Goal: Find specific page/section: Find specific page/section

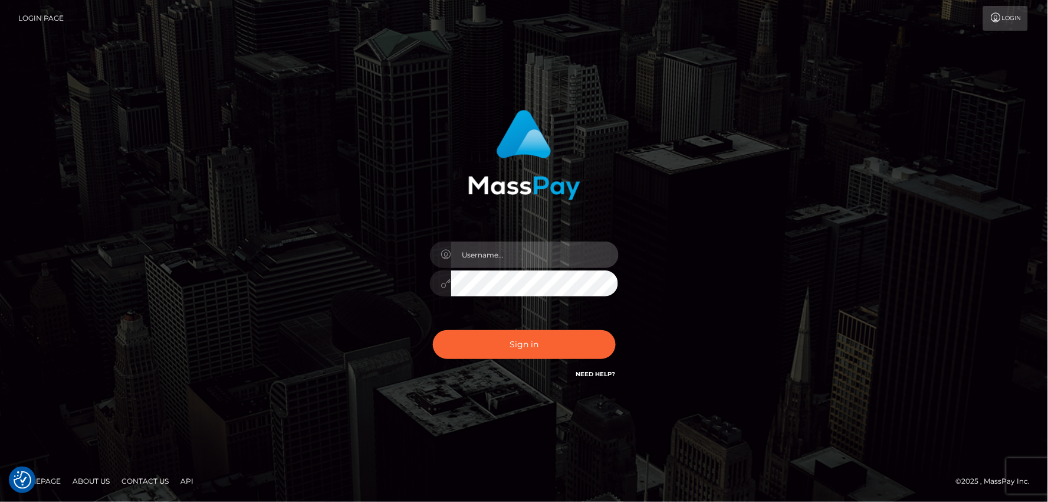
click at [523, 256] on input "text" at bounding box center [535, 254] width 168 height 27
type input "mdemassi"
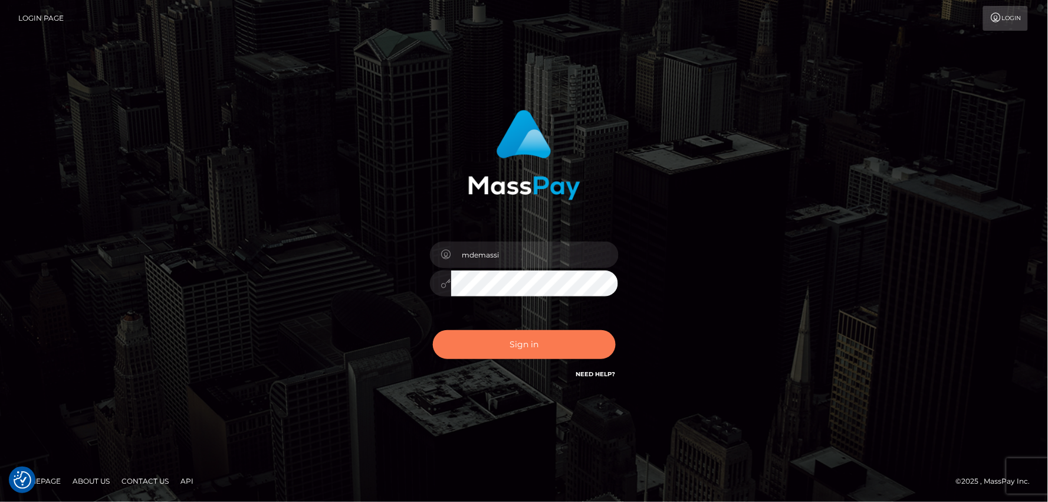
click at [489, 350] on button "Sign in" at bounding box center [524, 344] width 183 height 29
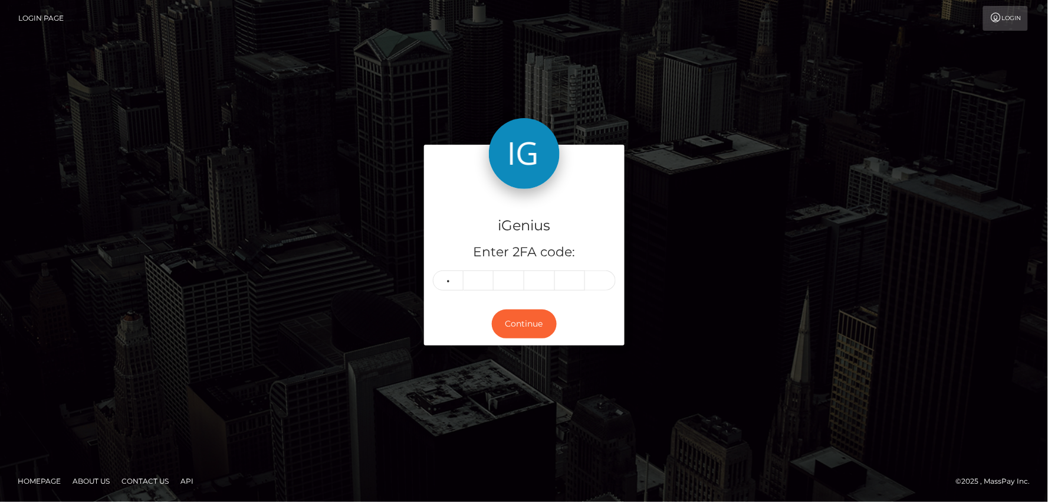
type input "1"
type input "4"
type input "8"
type input "5"
type input "4"
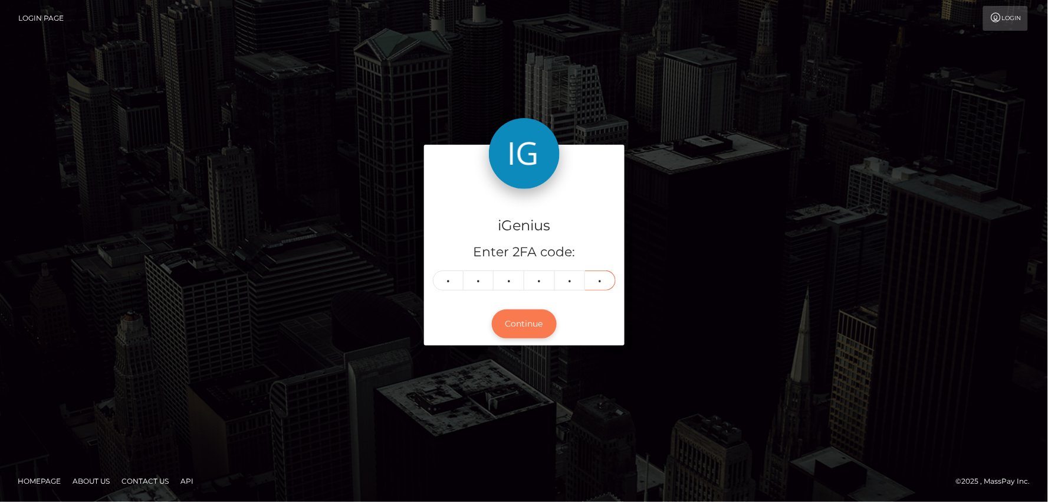
type input "2"
click at [520, 319] on button "Continue" at bounding box center [524, 323] width 65 height 29
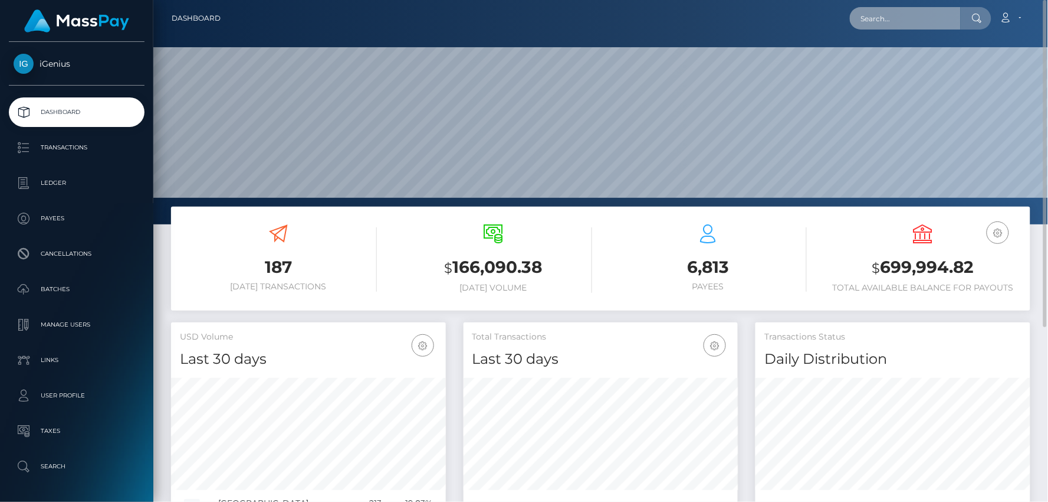
click at [890, 19] on input "text" at bounding box center [905, 18] width 111 height 22
paste input "aljawharahxxd@gmail.com"
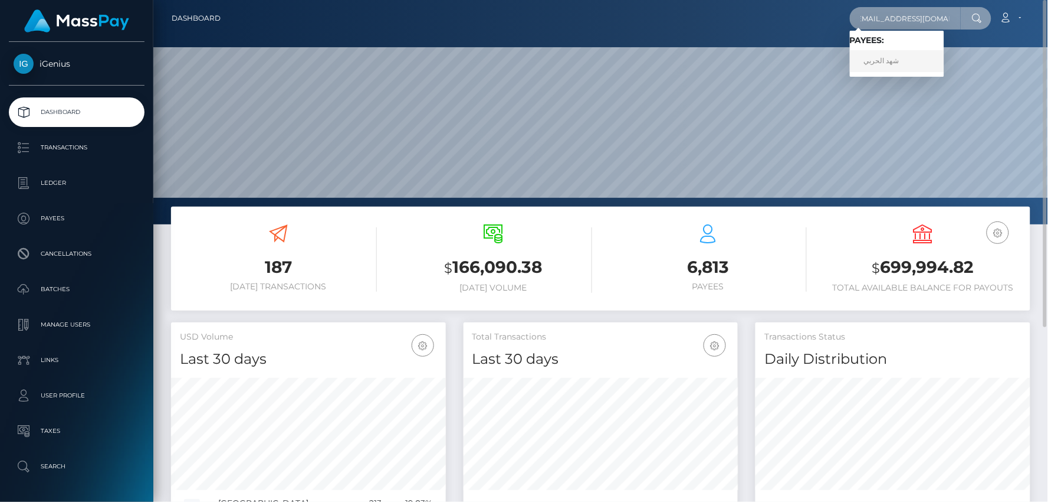
type input "Aljawharahxxd@gmail.com"
click at [878, 60] on link "شهد الحربي" at bounding box center [897, 61] width 94 height 22
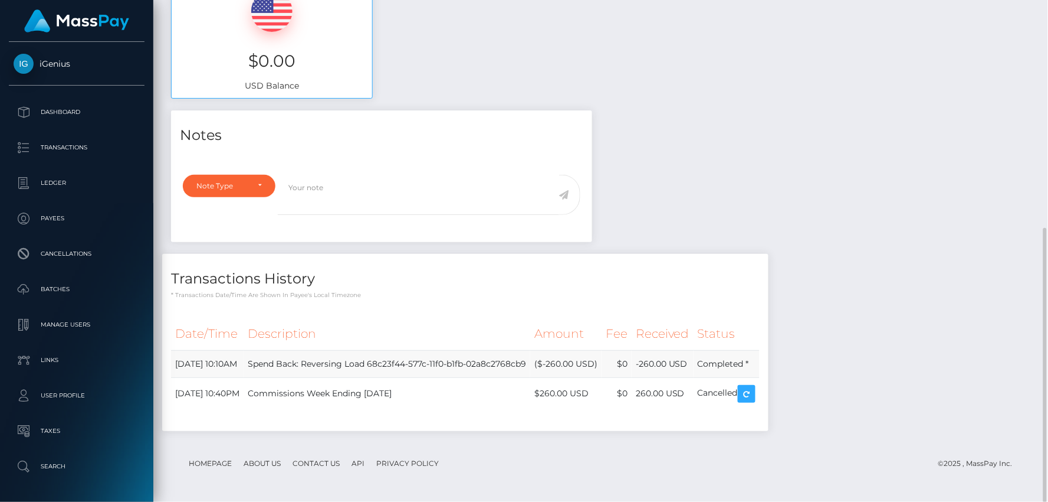
scroll to position [142, 275]
drag, startPoint x: 653, startPoint y: 360, endPoint x: 687, endPoint y: 364, distance: 34.4
click at [687, 364] on td "-260.00 USD" at bounding box center [663, 363] width 62 height 27
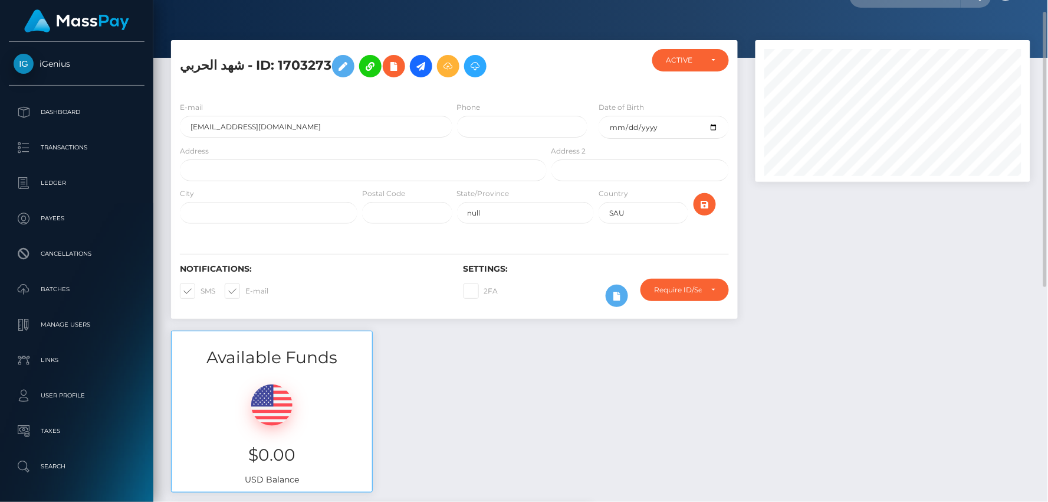
scroll to position [0, 0]
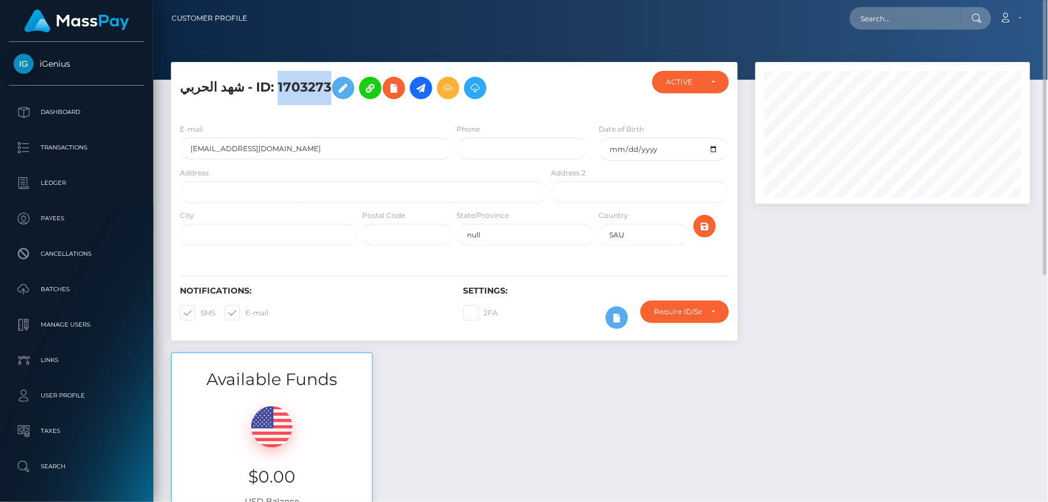
drag, startPoint x: 314, startPoint y: 83, endPoint x: 266, endPoint y: 86, distance: 48.5
click at [266, 86] on h5 "شهد الحربي - ID: 1703273" at bounding box center [360, 88] width 360 height 34
copy h5 "1703273"
